Goal: Task Accomplishment & Management: Manage account settings

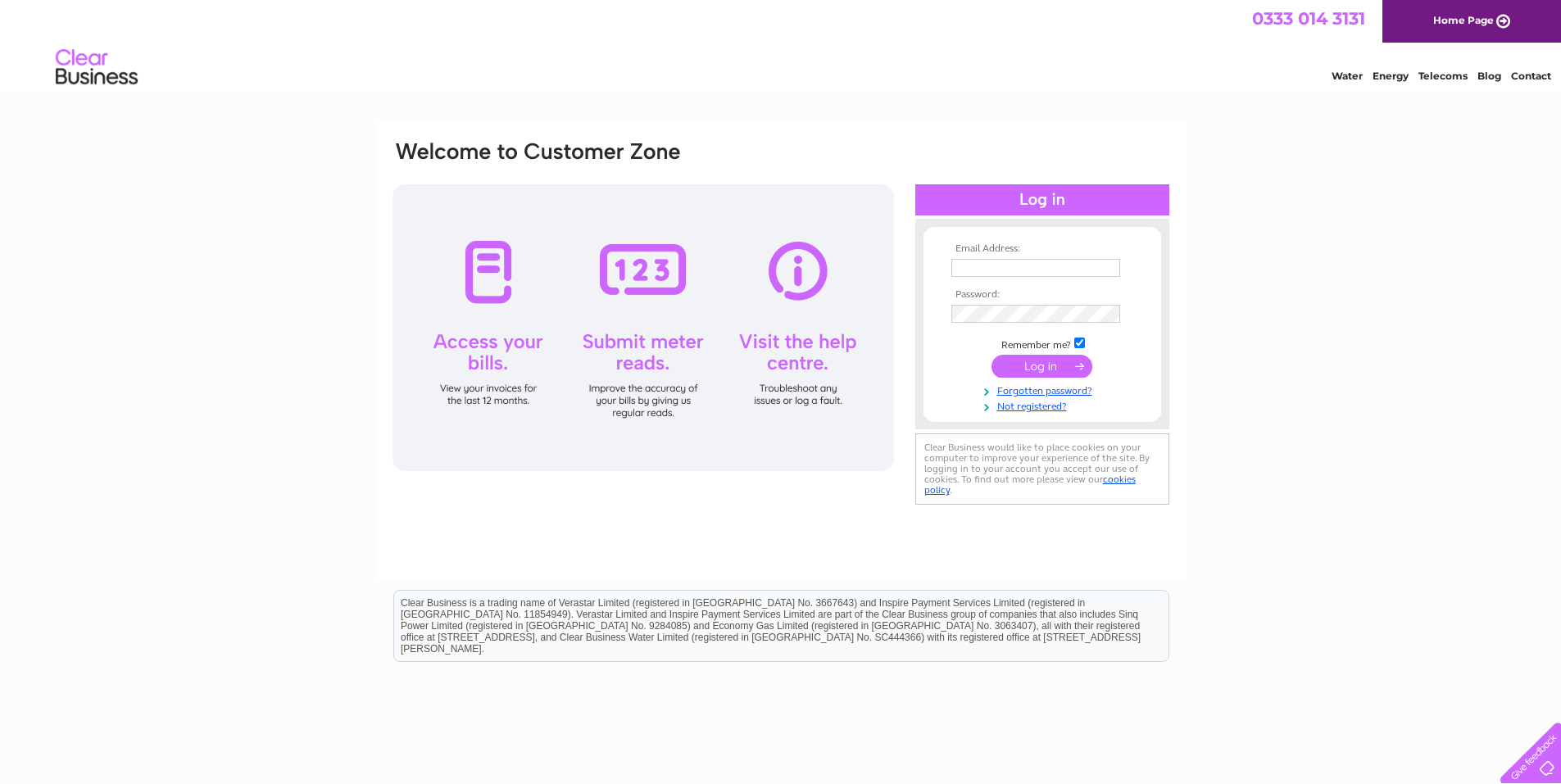
type input "theartisanwoodworkingco@gmail.com"
click at [1027, 366] on input "submit" at bounding box center [1042, 366] width 101 height 23
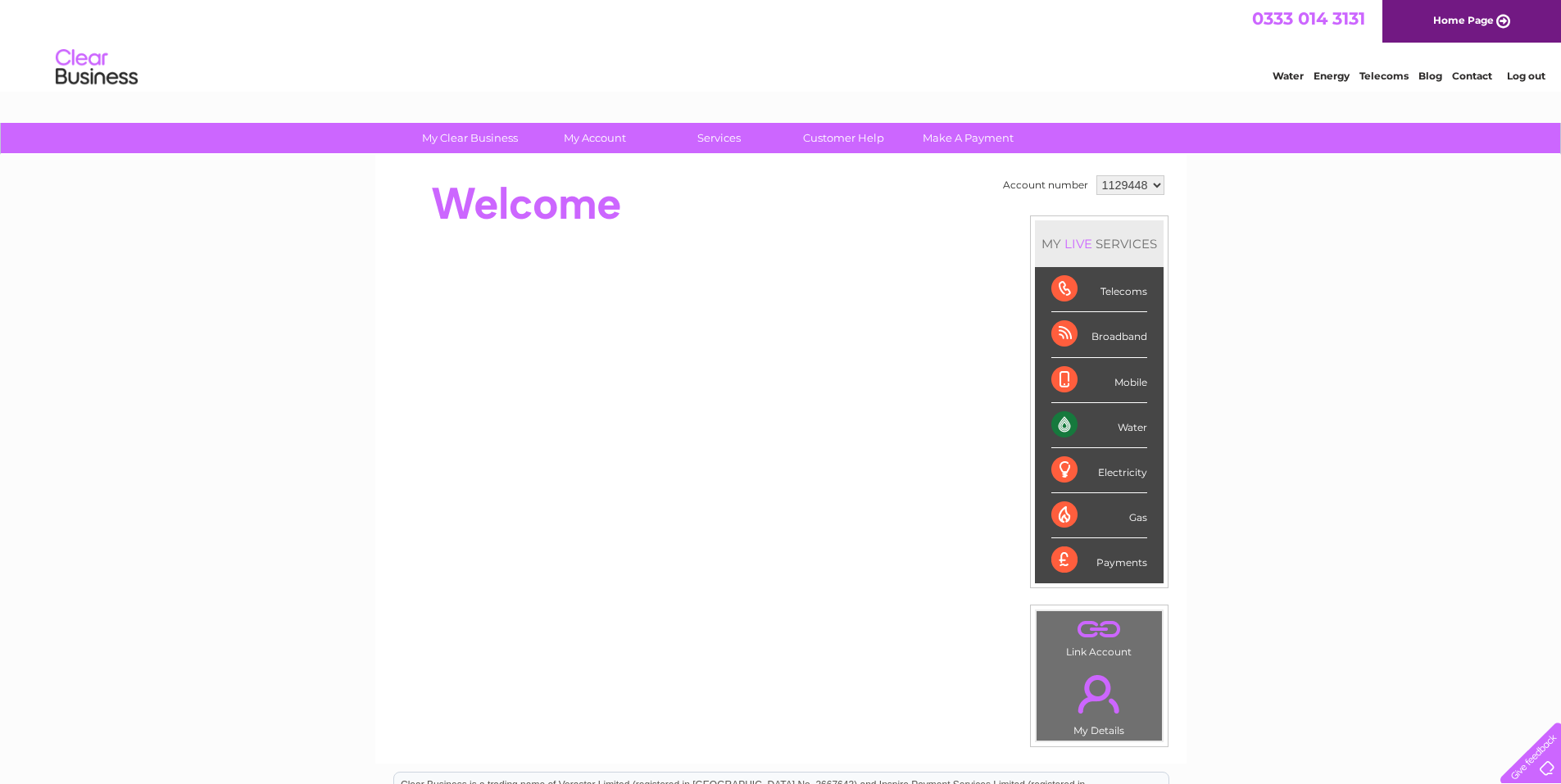
click at [1131, 477] on div "Electricity" at bounding box center [1099, 470] width 96 height 45
click at [1151, 186] on select "1129448" at bounding box center [1131, 185] width 68 height 20
click at [1155, 183] on select "1129448" at bounding box center [1131, 185] width 68 height 20
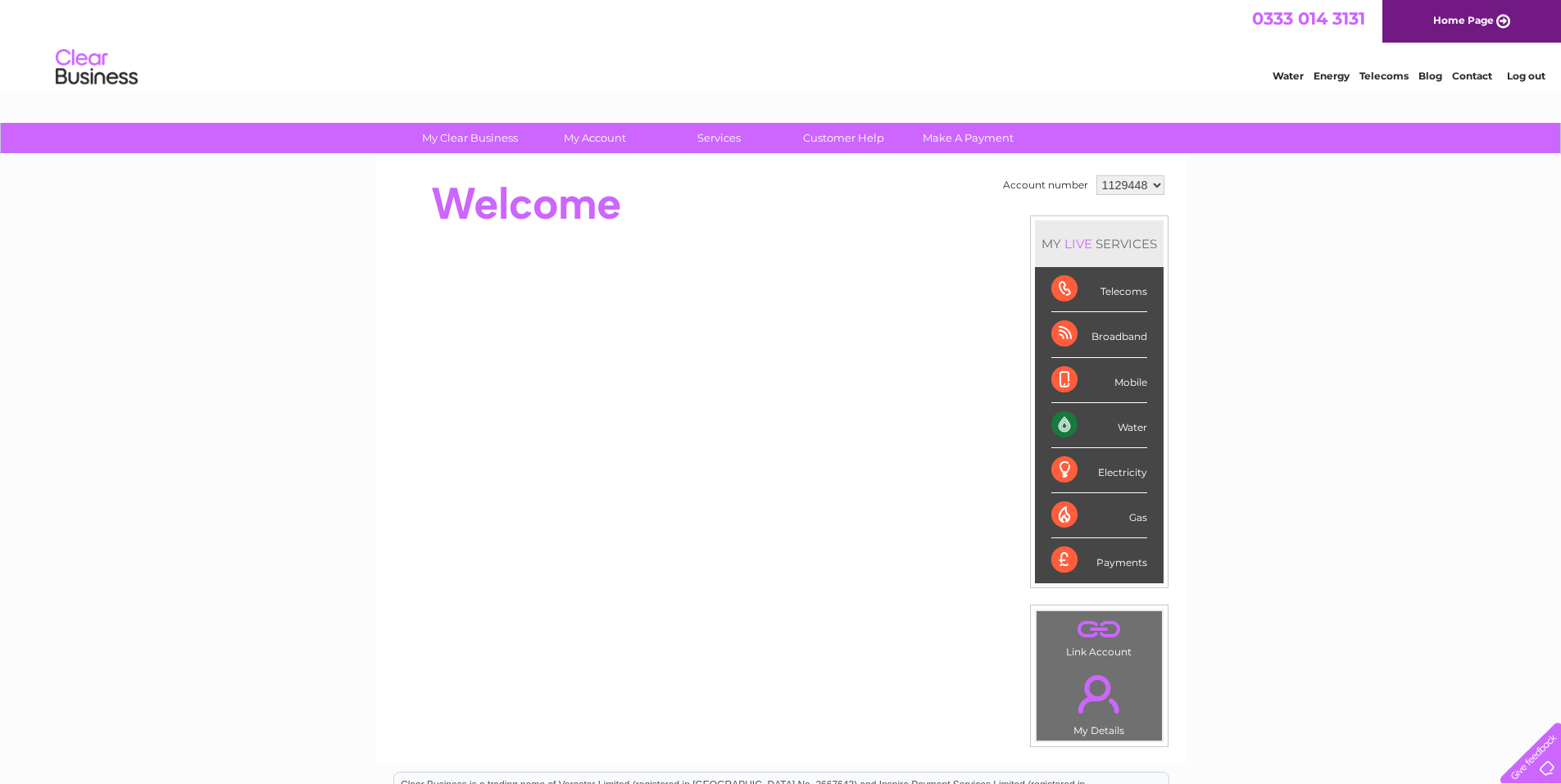
click at [1153, 183] on select "1129448" at bounding box center [1131, 185] width 68 height 20
click at [950, 128] on link "Make A Payment" at bounding box center [968, 138] width 135 height 31
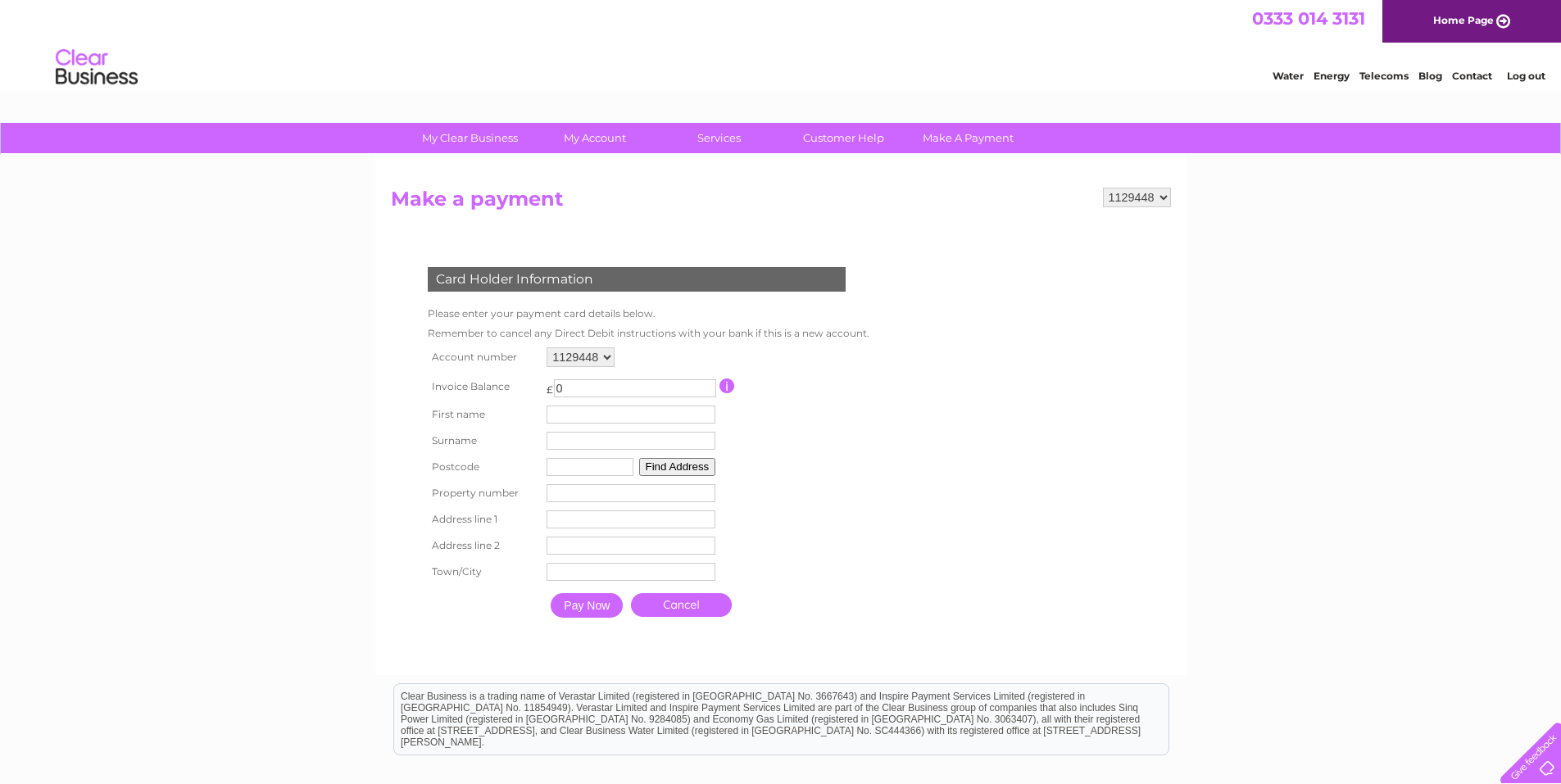
click at [602, 357] on select "1129448" at bounding box center [580, 357] width 68 height 20
click at [602, 356] on select "1129448" at bounding box center [580, 357] width 68 height 20
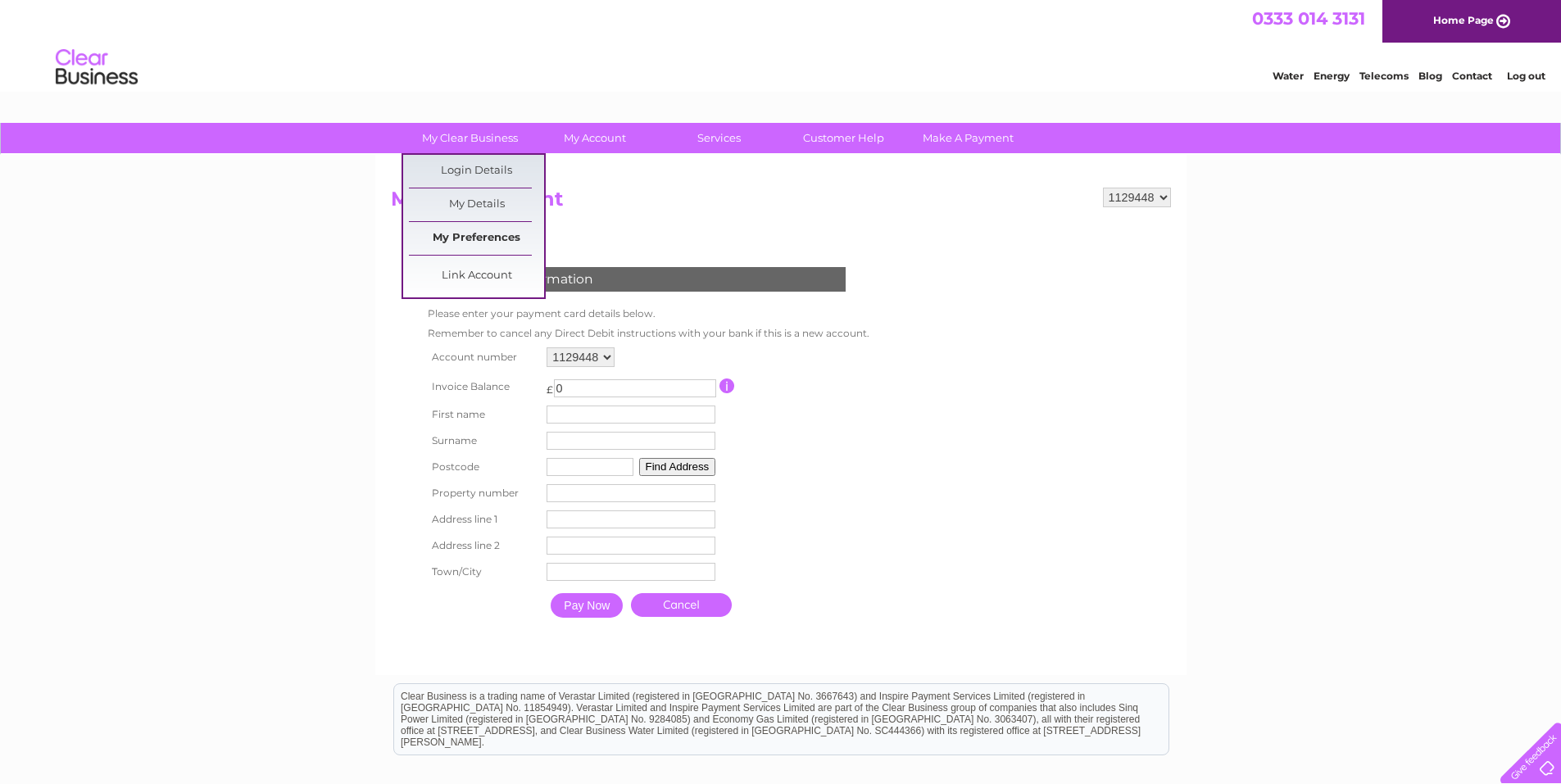
click at [449, 234] on link "My Preferences" at bounding box center [476, 238] width 135 height 33
